Goal: Complete application form

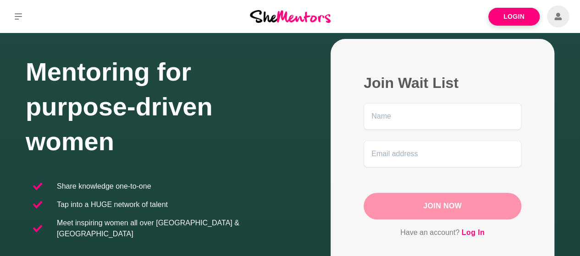
scroll to position [46, 0]
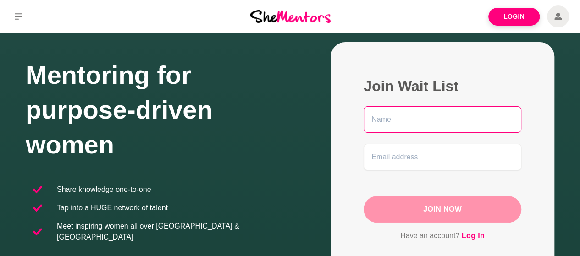
click at [398, 120] on input "text" at bounding box center [443, 119] width 158 height 27
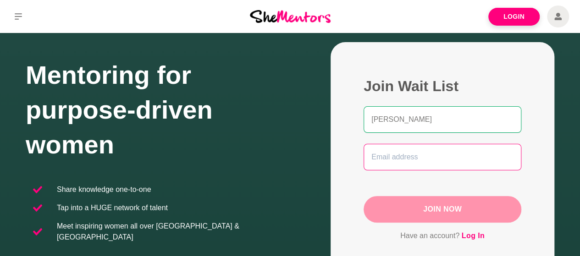
type input "[PERSON_NAME]"
click at [400, 162] on input "email" at bounding box center [443, 157] width 158 height 27
type input "[PERSON_NAME][EMAIL_ADDRESS][DOMAIN_NAME]"
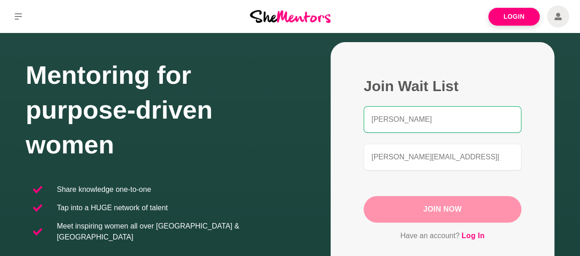
click at [445, 208] on button "Join Now" at bounding box center [443, 209] width 158 height 27
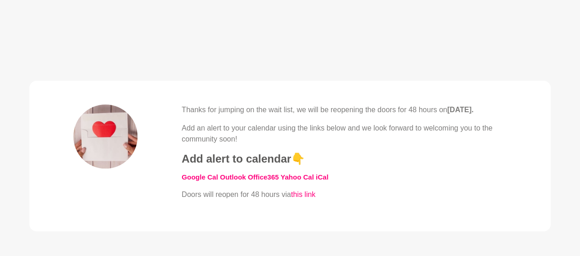
scroll to position [275, 0]
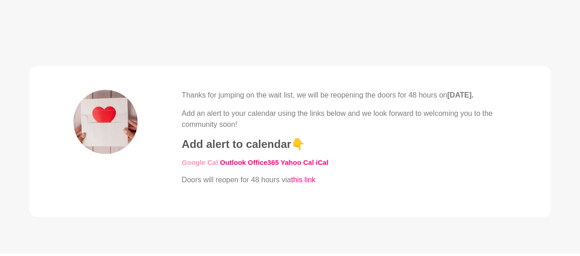
click at [186, 166] on link "​Google Cal" at bounding box center [200, 163] width 36 height 8
